Goal: Information Seeking & Learning: Find specific fact

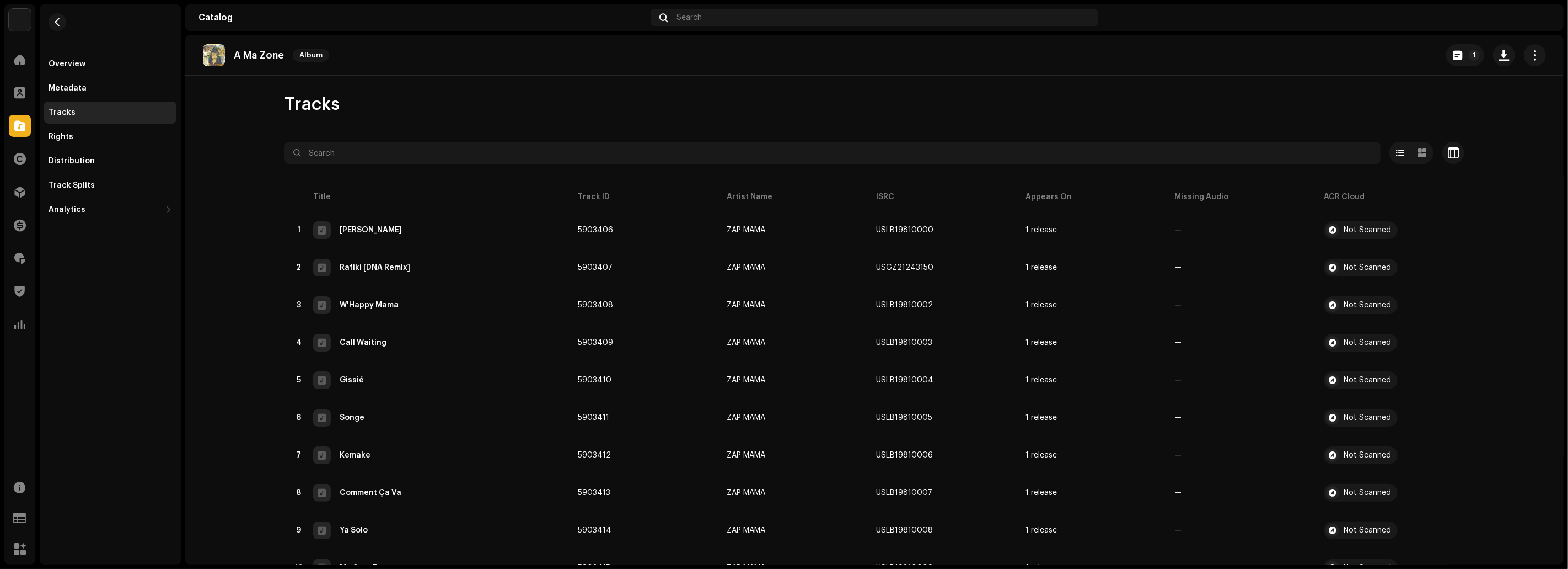
click at [19, 117] on div at bounding box center [19, 125] width 22 height 22
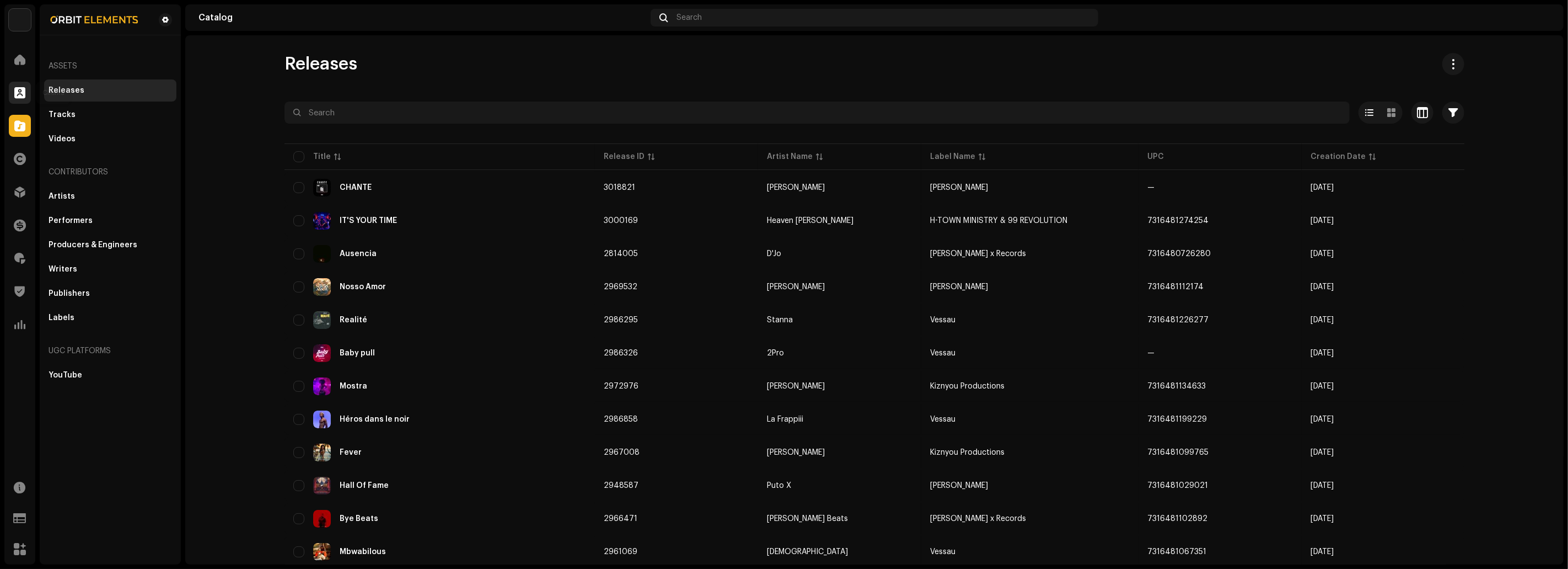
click at [22, 100] on div at bounding box center [19, 93] width 22 height 22
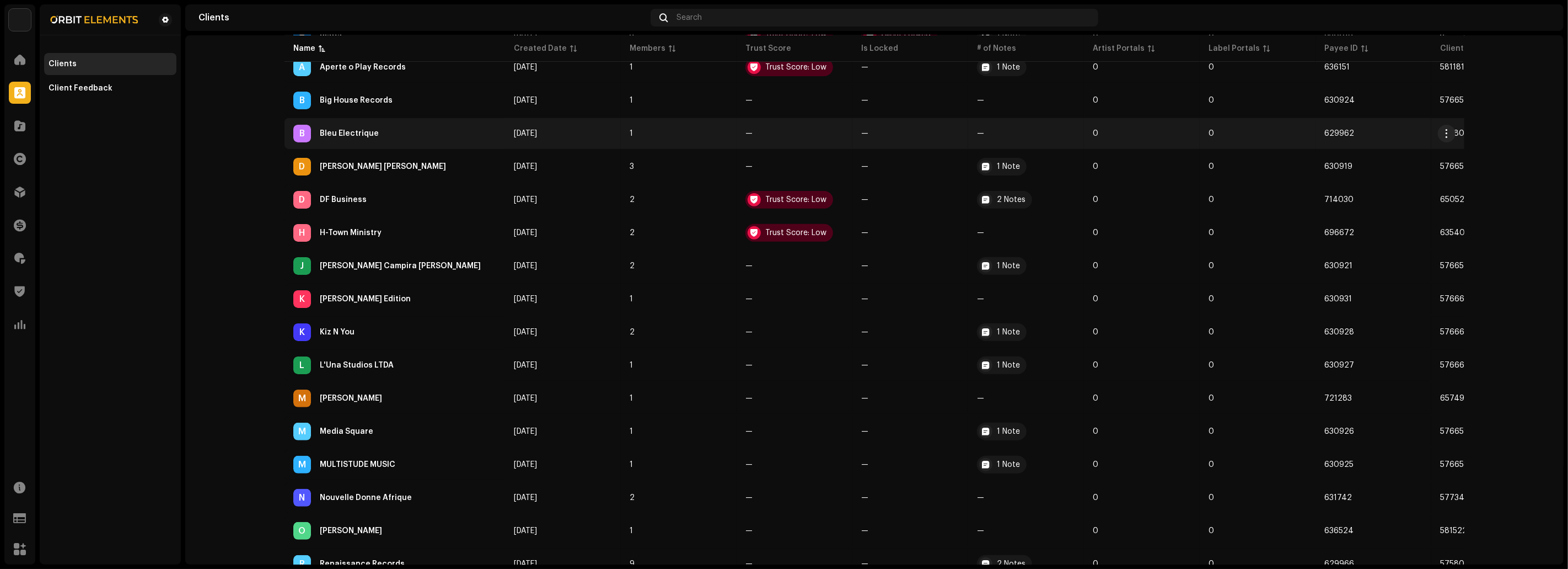
scroll to position [389, 0]
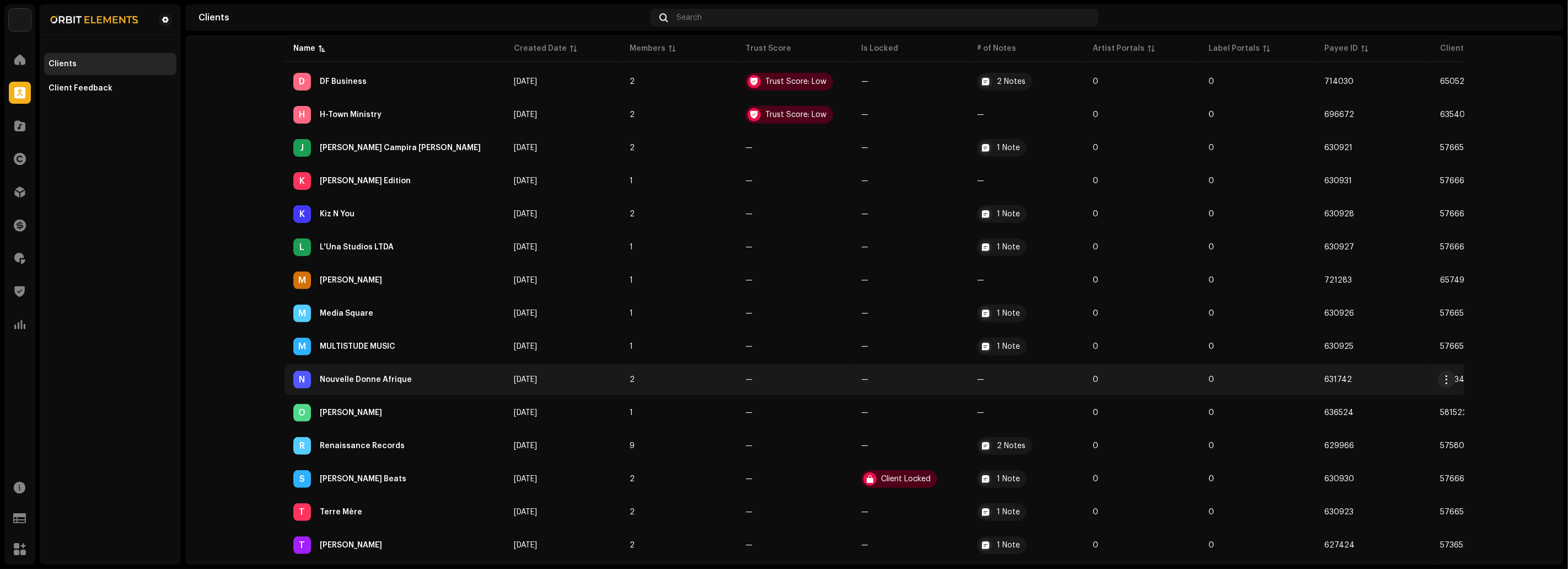
click at [338, 376] on div "Nouvelle Donne Afrique" at bounding box center [365, 380] width 92 height 8
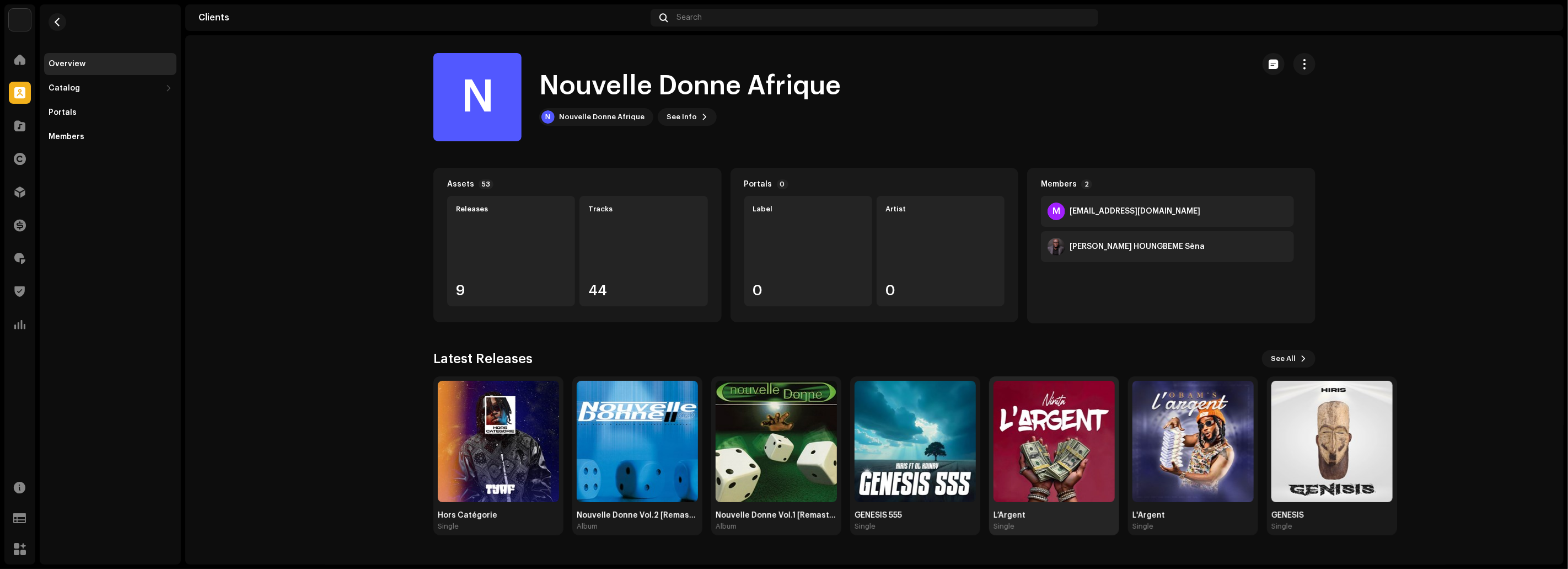
click at [1069, 448] on img at bounding box center [1054, 441] width 121 height 121
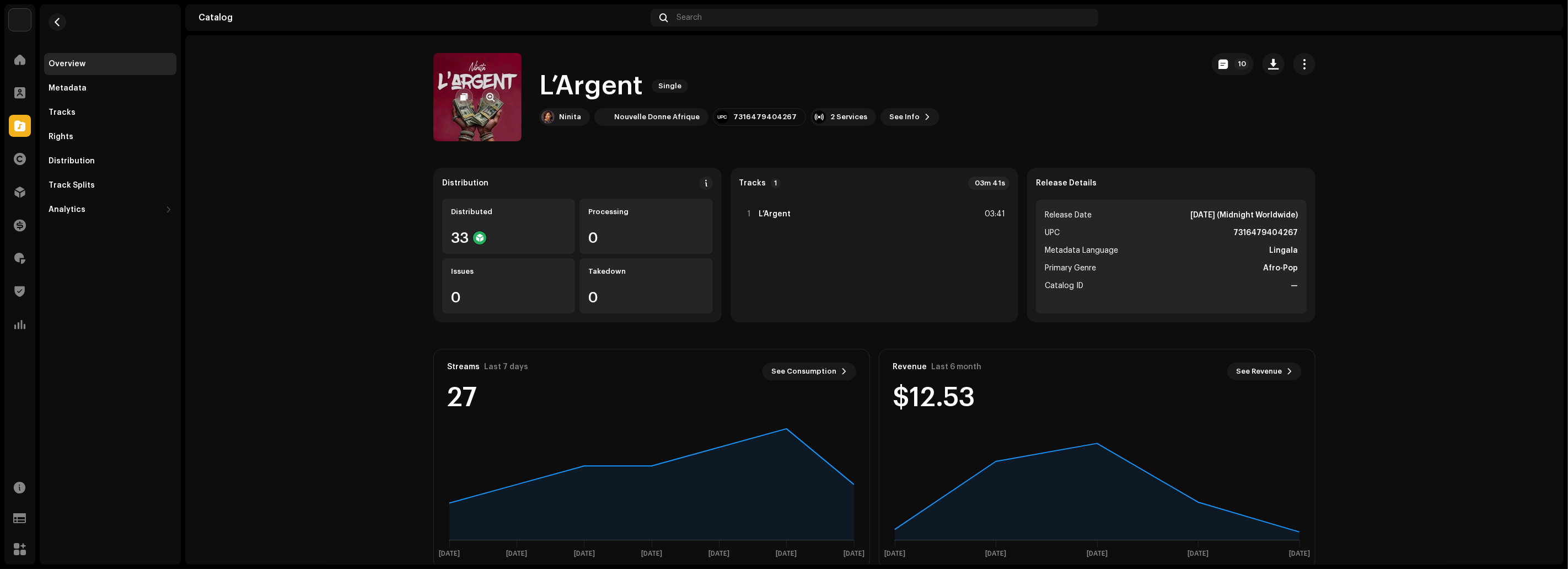
click at [508, 90] on re-a-cover at bounding box center [477, 97] width 88 height 88
click at [489, 119] on re-a-cover at bounding box center [477, 97] width 88 height 88
click at [489, 101] on span "button" at bounding box center [491, 97] width 9 height 9
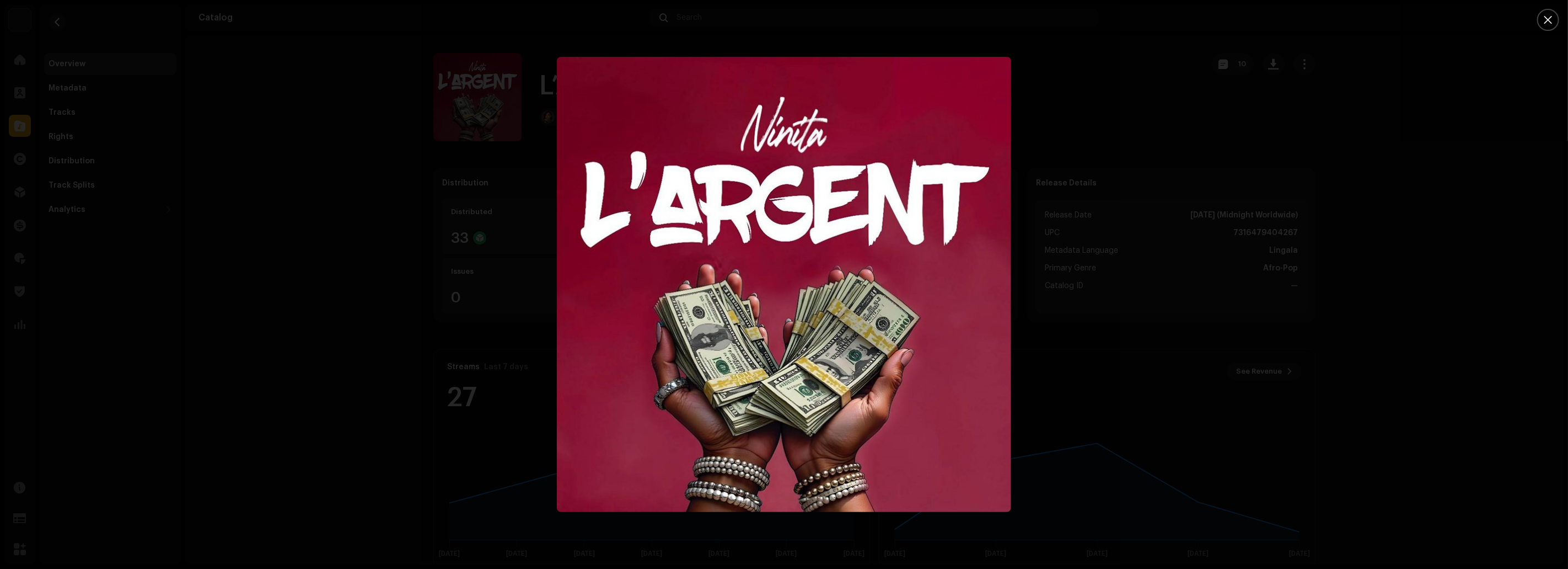
click at [1373, 73] on div at bounding box center [784, 284] width 1568 height 569
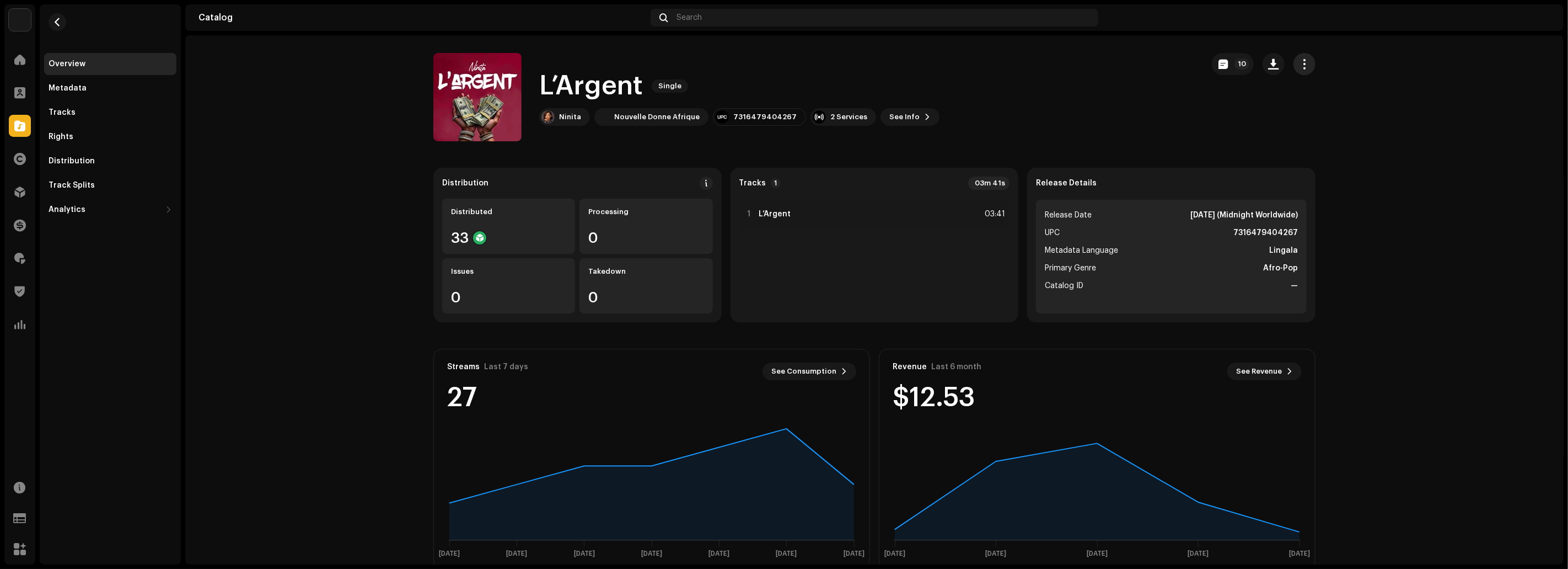
click at [1300, 65] on span "button" at bounding box center [1304, 64] width 10 height 9
click at [1192, 141] on div "L’Argent Single Ninita [GEOGRAPHIC_DATA] 2 Services See Info 10 10" at bounding box center [874, 97] width 882 height 88
click at [1271, 69] on button "button" at bounding box center [1273, 64] width 22 height 22
click at [1279, 180] on span "Cover Art" at bounding box center [1288, 179] width 38 height 9
drag, startPoint x: 640, startPoint y: 85, endPoint x: 536, endPoint y: 85, distance: 104.0
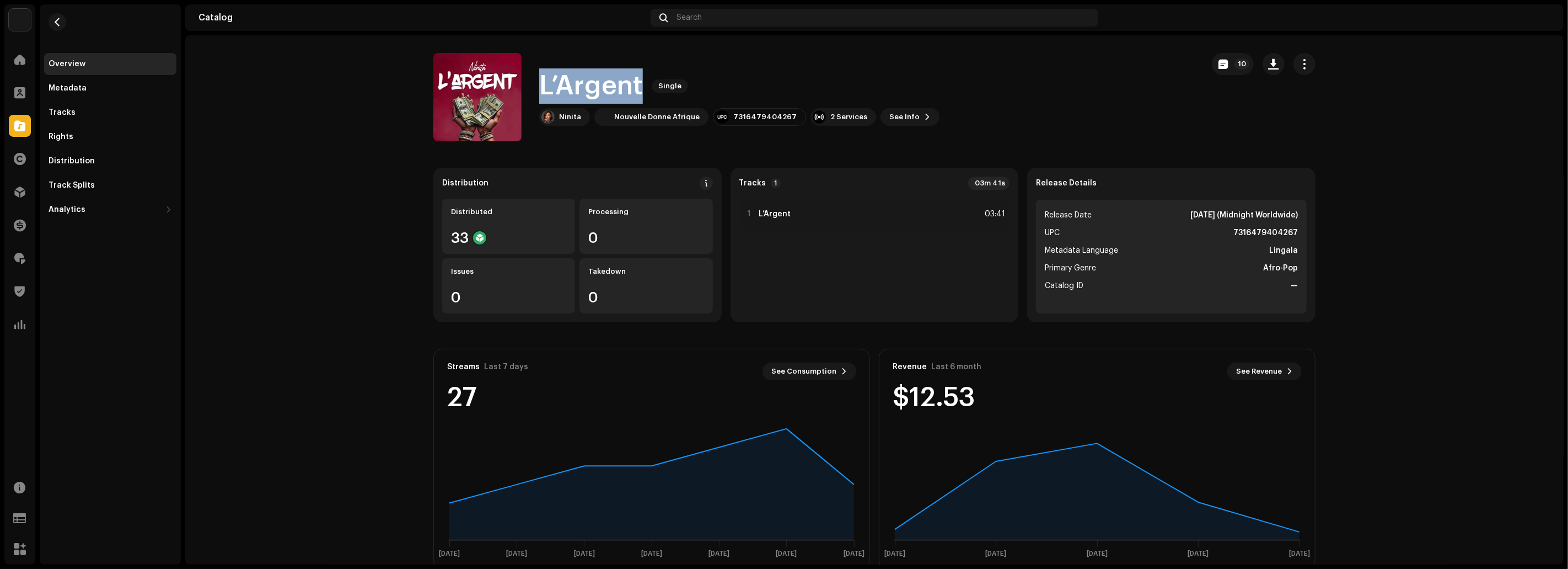
click at [539, 85] on div "L’Argent Single" at bounding box center [740, 86] width 401 height 35
copy h1 "L’Argent"
click at [61, 20] on span "button" at bounding box center [58, 22] width 9 height 9
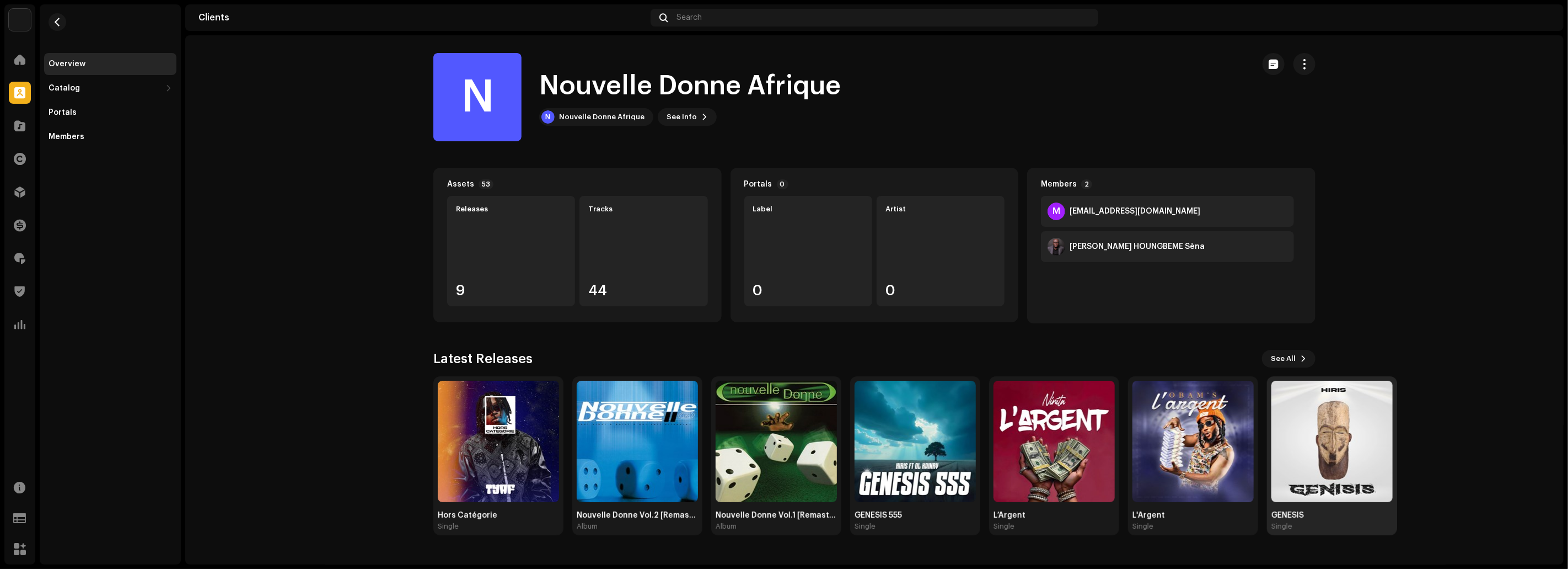
click at [1315, 453] on img at bounding box center [1332, 441] width 121 height 121
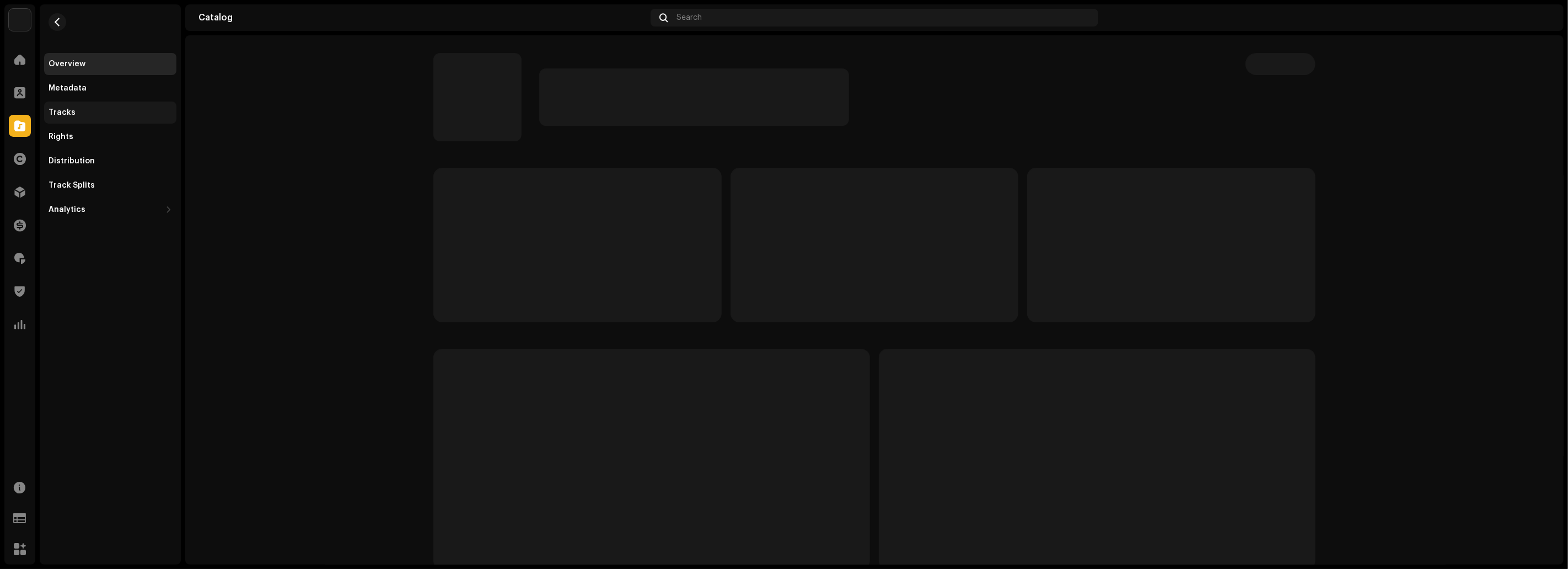
click at [124, 117] on div "Tracks" at bounding box center [110, 113] width 132 height 22
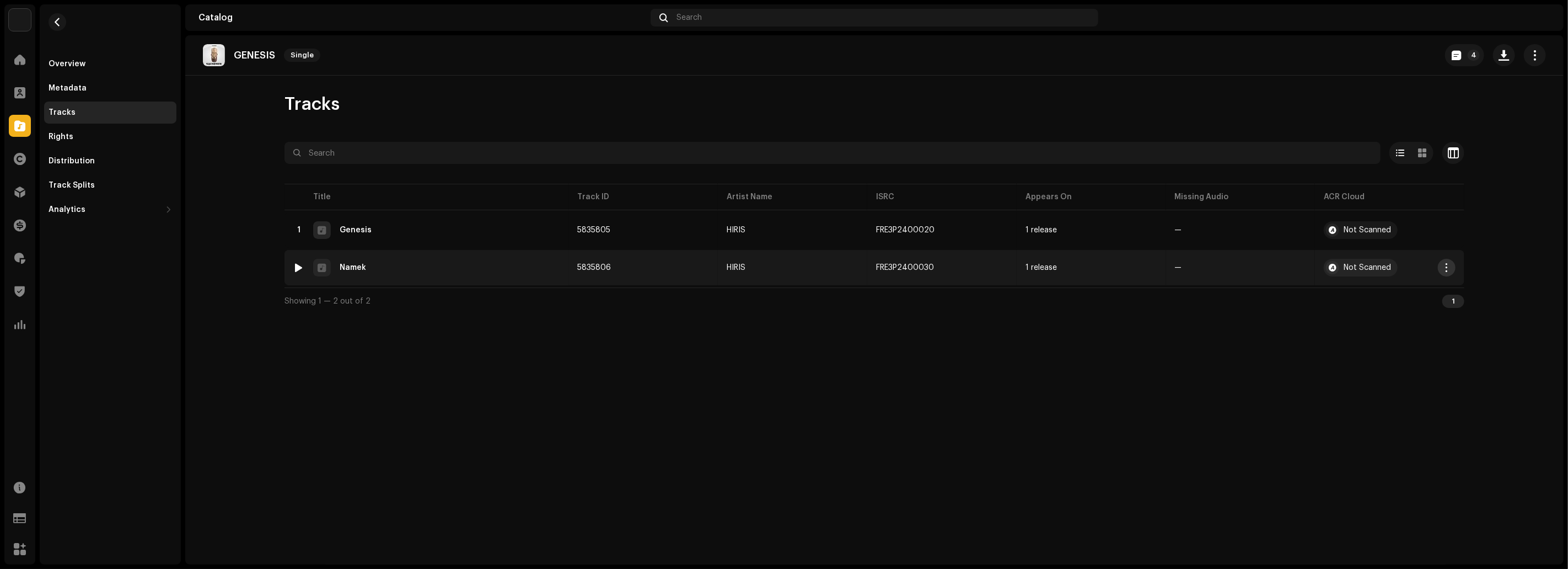
click at [1446, 266] on span "button" at bounding box center [1447, 267] width 9 height 9
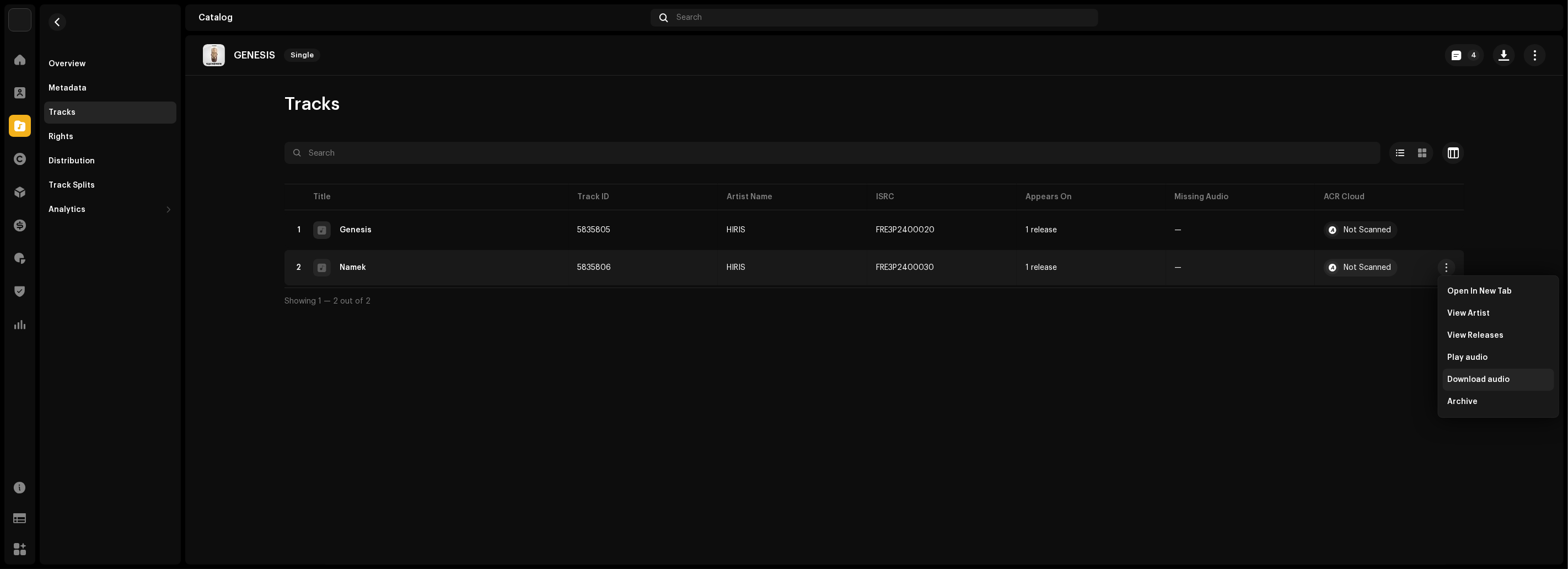
click at [1456, 374] on div "Download audio" at bounding box center [1498, 380] width 111 height 22
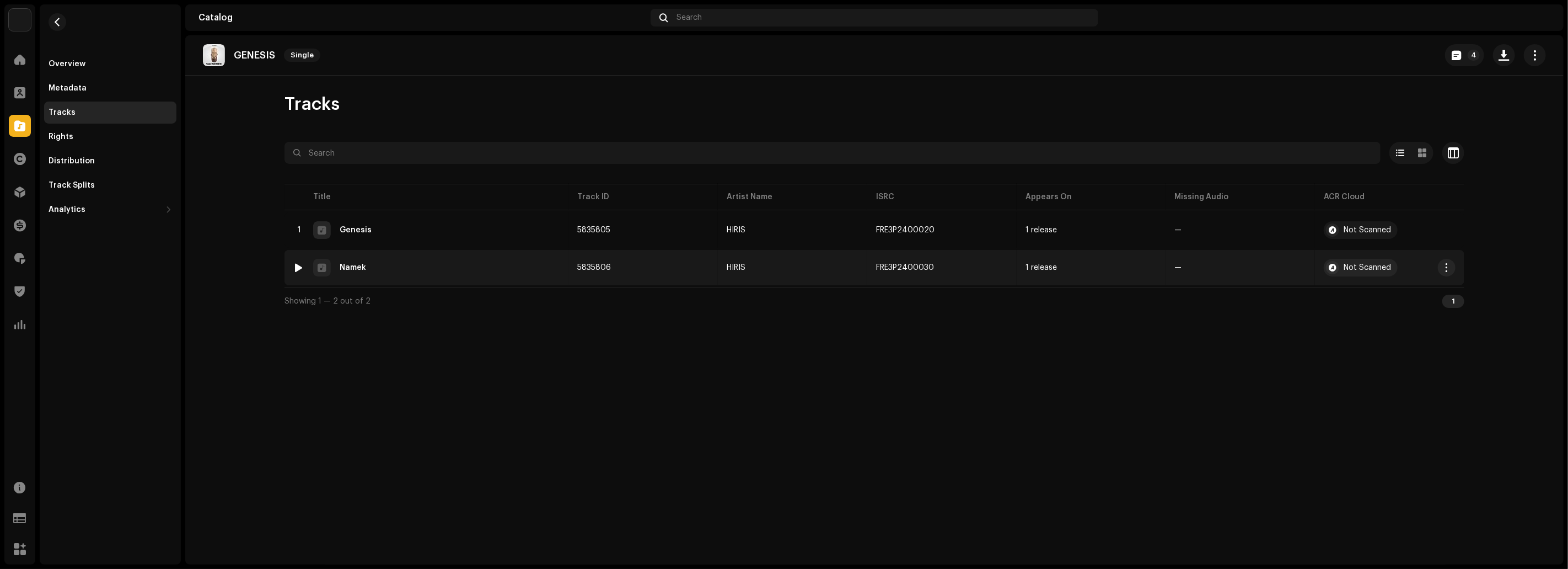
click at [410, 278] on td "2 Namek" at bounding box center [426, 267] width 284 height 35
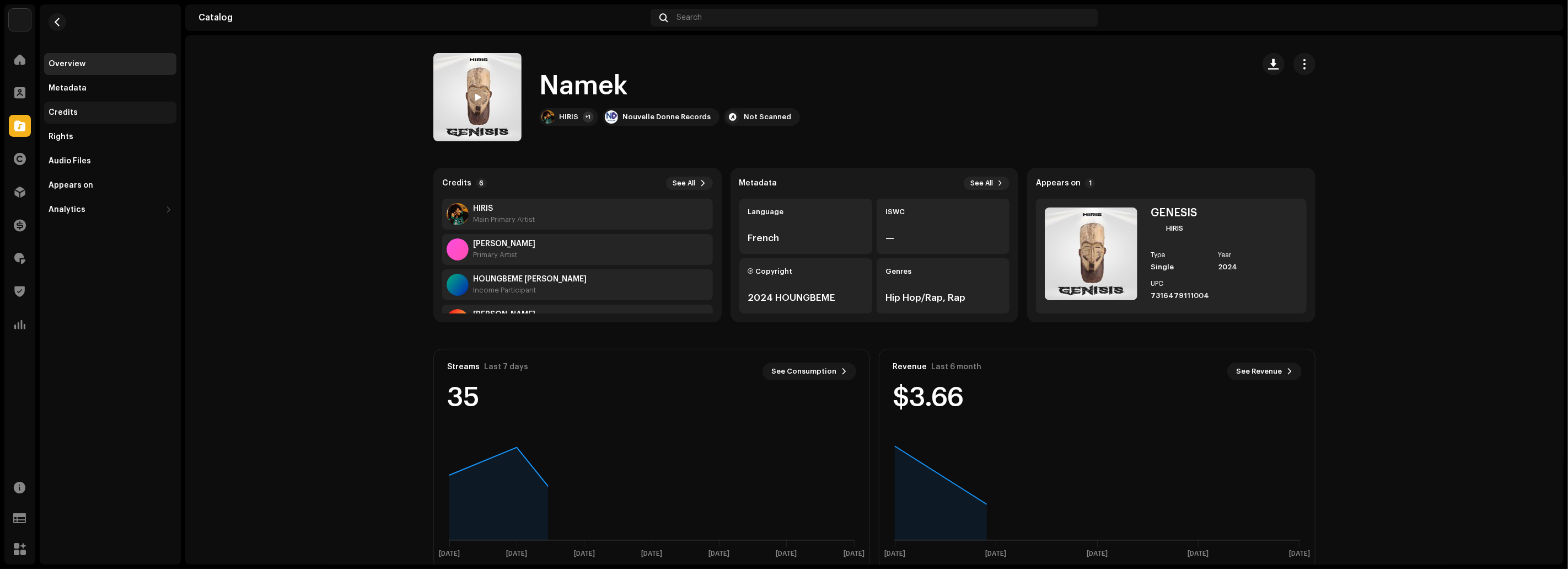
click at [74, 111] on div "Credits" at bounding box center [63, 113] width 29 height 9
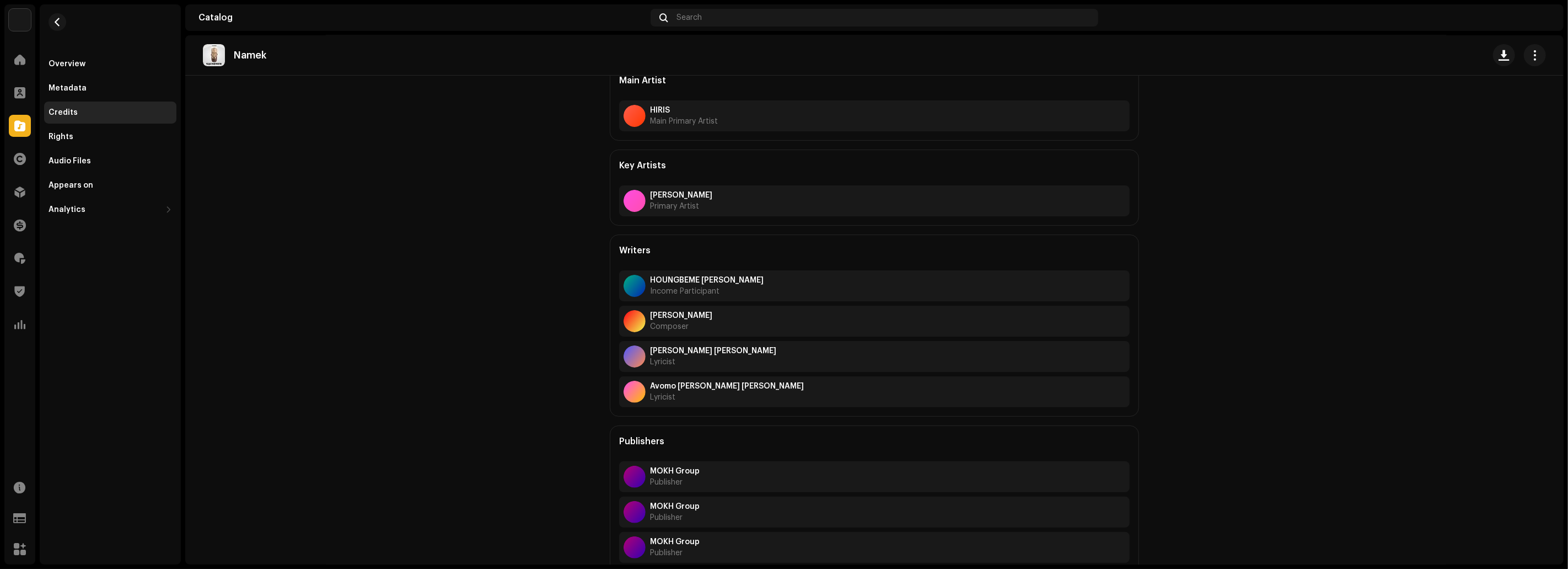
scroll to position [76, 0]
drag, startPoint x: 712, startPoint y: 315, endPoint x: 642, endPoint y: 315, distance: 70.0
click at [642, 315] on div "[PERSON_NAME] Composer" at bounding box center [874, 323] width 511 height 31
copy div "[PERSON_NAME]"
click at [416, 370] on catalog-tracks-details-credits "Namek Credits Main Artist HIRIS Main Primary Artist Key Artists [PERSON_NAME] P…" at bounding box center [874, 284] width 1378 height 649
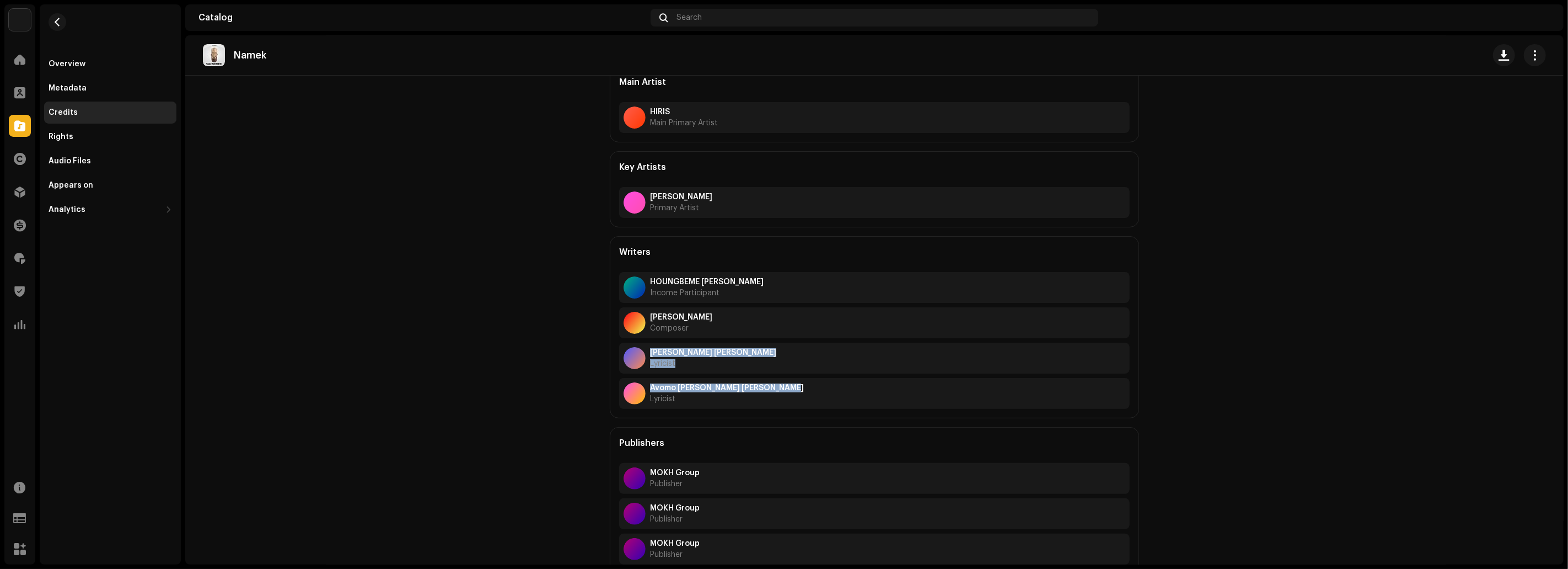
drag, startPoint x: 795, startPoint y: 387, endPoint x: 640, endPoint y: 355, distance: 158.3
click at [640, 355] on div "HOUNGBEME [PERSON_NAME] Income Participant [PERSON_NAME] Composer [PERSON_NAME]…" at bounding box center [874, 341] width 511 height 137
copy div "[PERSON_NAME] [PERSON_NAME] Lyricist Avomo [PERSON_NAME] [PERSON_NAME]"
drag, startPoint x: 693, startPoint y: 400, endPoint x: 645, endPoint y: 291, distance: 119.1
click at [645, 291] on div "HOUNGBEME [PERSON_NAME] Income Participant [PERSON_NAME] Composer [PERSON_NAME]…" at bounding box center [874, 341] width 511 height 137
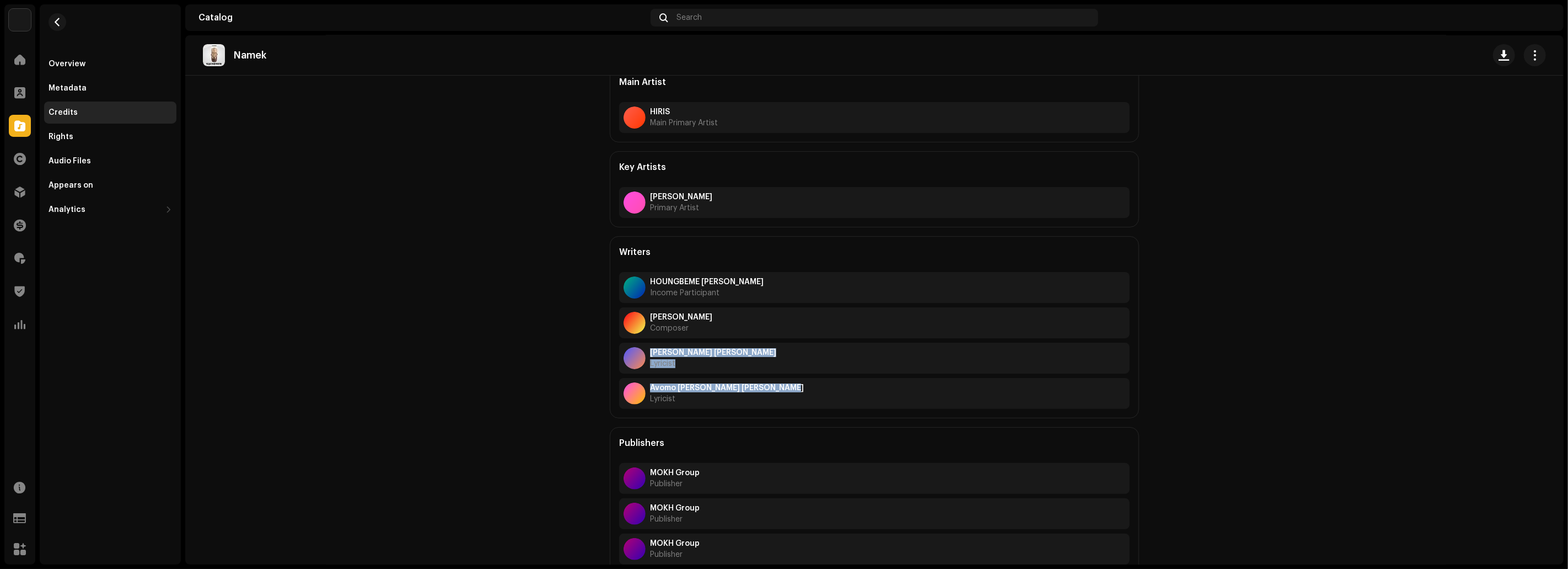
copy div "HOUNGBEME [PERSON_NAME] Income Participant [PERSON_NAME] Composer [PERSON_NAME]…"
drag, startPoint x: 714, startPoint y: 473, endPoint x: 646, endPoint y: 472, distance: 68.0
click at [646, 472] on div "MOKH Group Publisher" at bounding box center [874, 478] width 511 height 31
copy strong "MOKH Group"
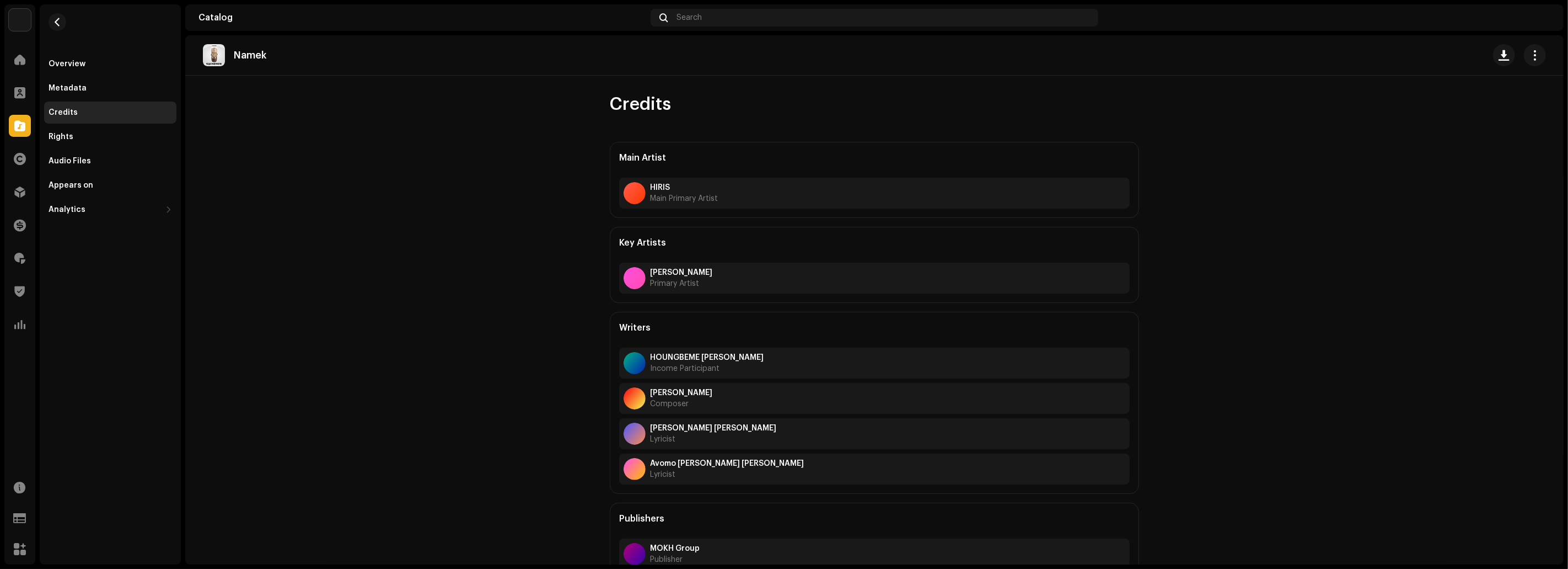
click at [1265, 164] on catalog-tracks-details-credits "Namek Credits Main Artist HIRIS Main Primary Artist Key Artists [PERSON_NAME] P…" at bounding box center [874, 360] width 1378 height 649
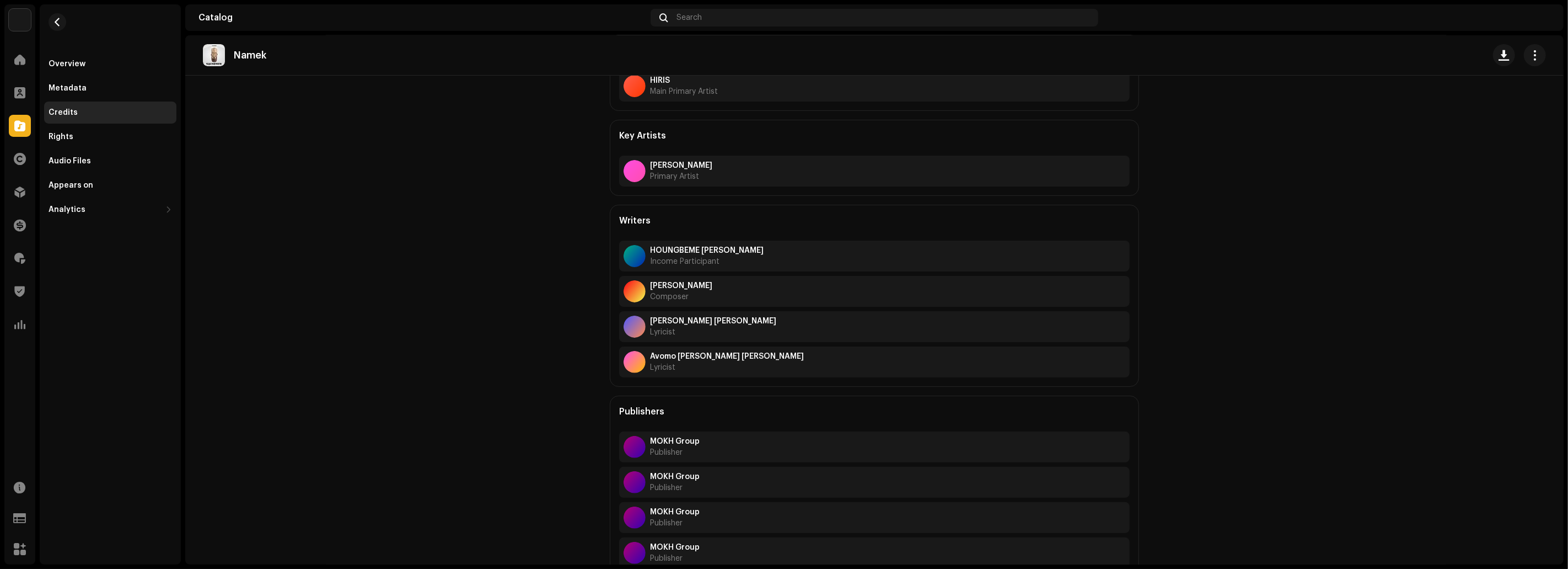
scroll to position [120, 0]
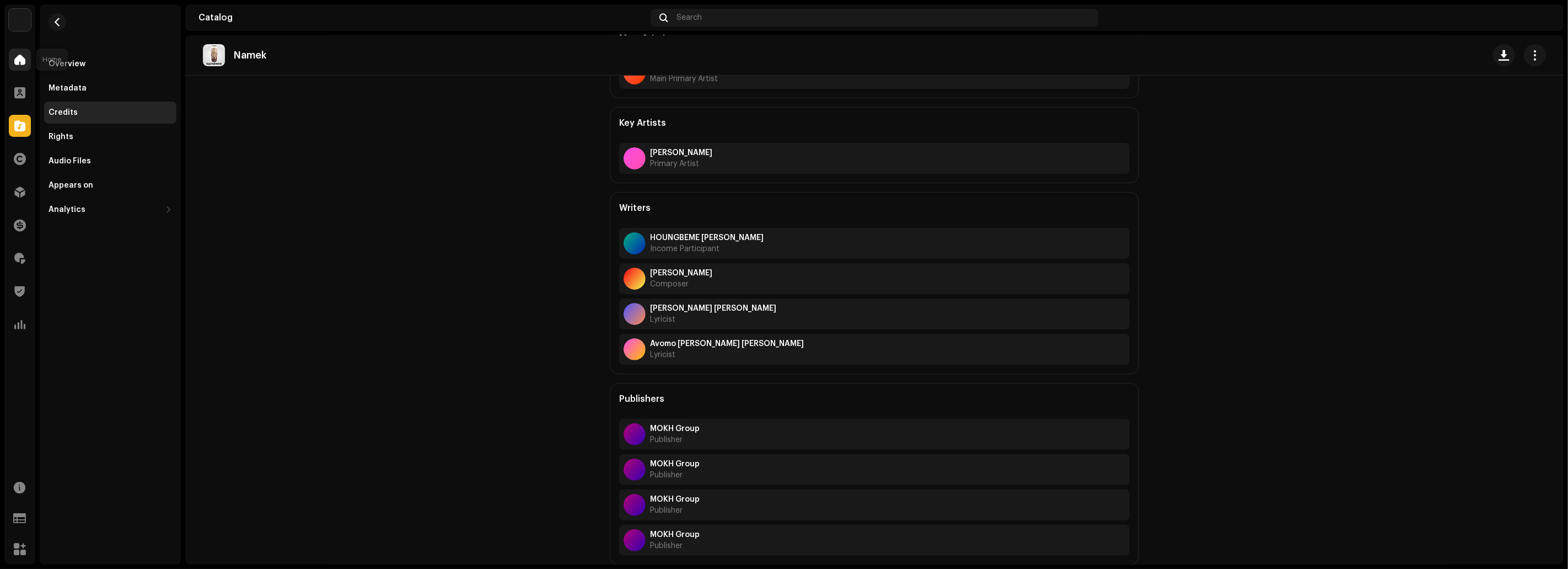
click at [25, 66] on div at bounding box center [19, 60] width 22 height 22
